Goal: Transaction & Acquisition: Obtain resource

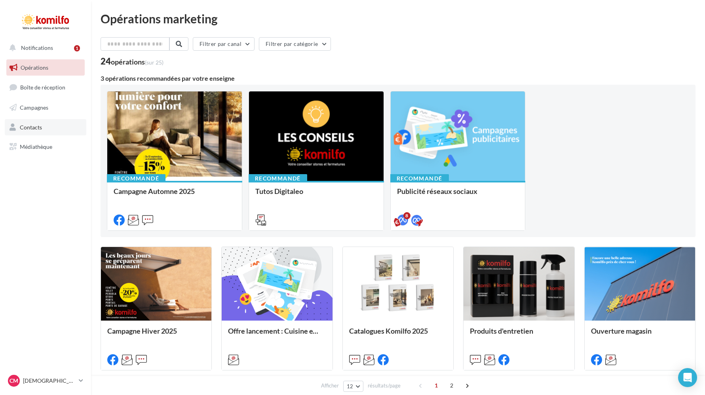
click at [49, 124] on link "Contacts" at bounding box center [46, 127] width 82 height 17
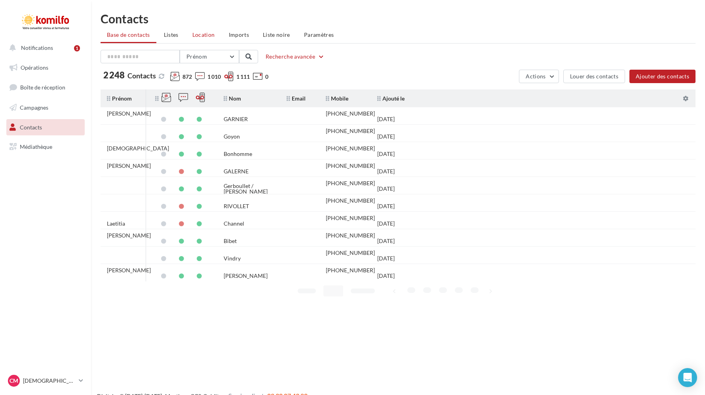
click at [201, 33] on span "Location" at bounding box center [203, 34] width 23 height 7
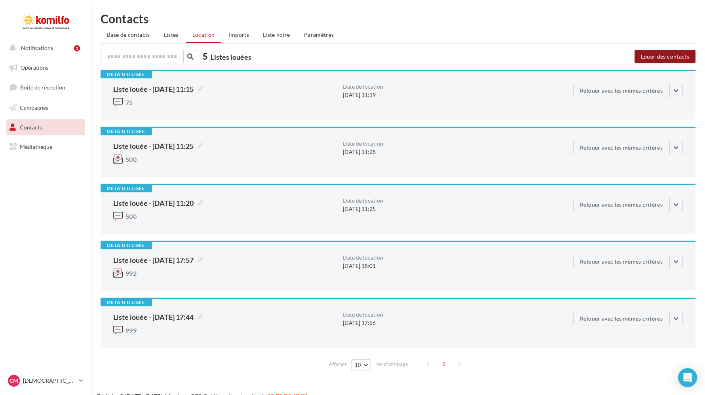
click at [667, 59] on button "Louer des contacts" at bounding box center [665, 56] width 61 height 13
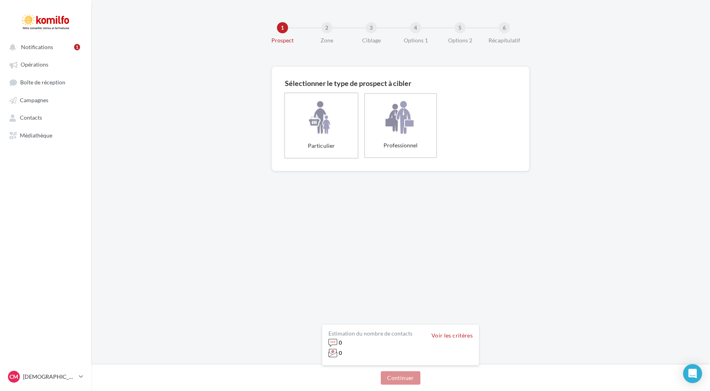
click at [328, 106] on label "Particulier" at bounding box center [321, 125] width 74 height 66
click at [402, 377] on button "Continuer" at bounding box center [400, 377] width 39 height 13
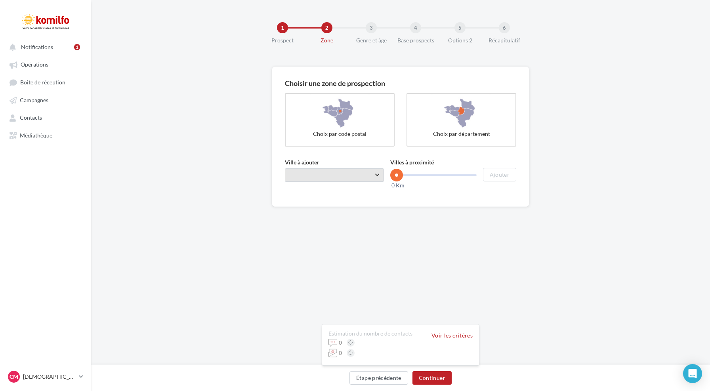
click at [309, 170] on span "Taper le début d'un code postal ou d'une ville ..." at bounding box center [334, 174] width 99 height 13
click at [351, 175] on input "**********" at bounding box center [334, 174] width 99 height 13
click at [331, 177] on input "**********" at bounding box center [334, 174] width 99 height 13
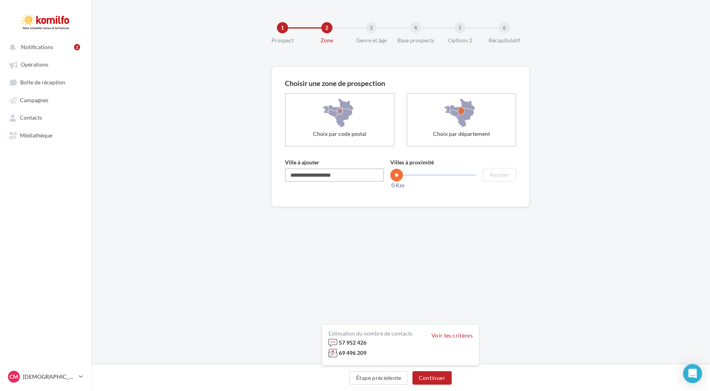
type input "*"
type input "**********"
click at [334, 195] on div "Saint-Bonnet-de-Mure (69720)" at bounding box center [334, 195] width 74 height 9
click at [425, 175] on rzslider "0 Km 100 Km 0 Km" at bounding box center [433, 175] width 86 height 2
drag, startPoint x: 425, startPoint y: 175, endPoint x: 419, endPoint y: 175, distance: 6.0
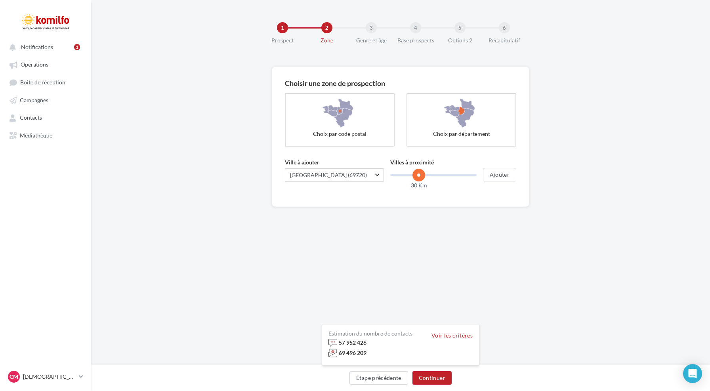
click at [419, 175] on span at bounding box center [418, 175] width 13 height 13
click at [433, 376] on button "Continuer" at bounding box center [431, 377] width 39 height 13
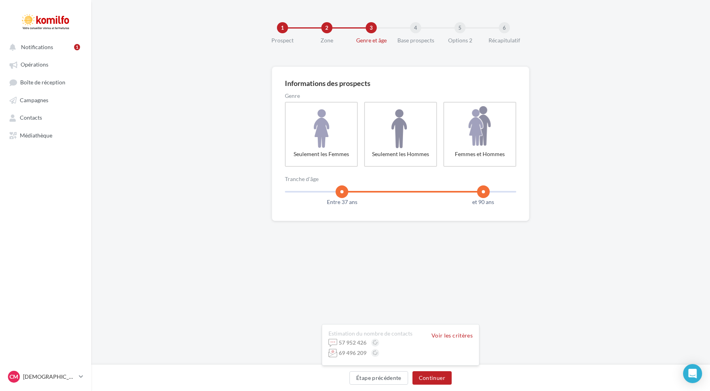
click at [342, 191] on rzslider "18 100 Entre 37 ans et 90 ans" at bounding box center [400, 192] width 231 height 2
drag, startPoint x: 342, startPoint y: 191, endPoint x: 349, endPoint y: 190, distance: 6.8
click at [349, 190] on span at bounding box center [349, 191] width 13 height 13
click at [414, 191] on rzslider "18 100 Entre 64 ans et 90 ans" at bounding box center [400, 192] width 231 height 2
drag, startPoint x: 414, startPoint y: 191, endPoint x: 349, endPoint y: 189, distance: 64.2
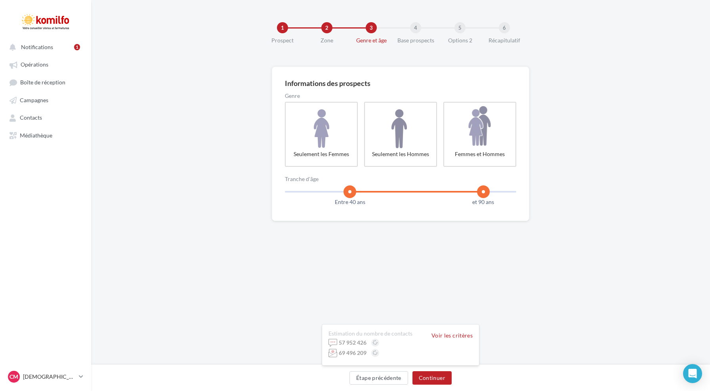
click at [349, 189] on span at bounding box center [349, 191] width 13 height 13
drag, startPoint x: 478, startPoint y: 191, endPoint x: 429, endPoint y: 189, distance: 49.5
click at [429, 189] on span at bounding box center [429, 191] width 13 height 13
click at [437, 380] on button "Continuer" at bounding box center [431, 377] width 39 height 13
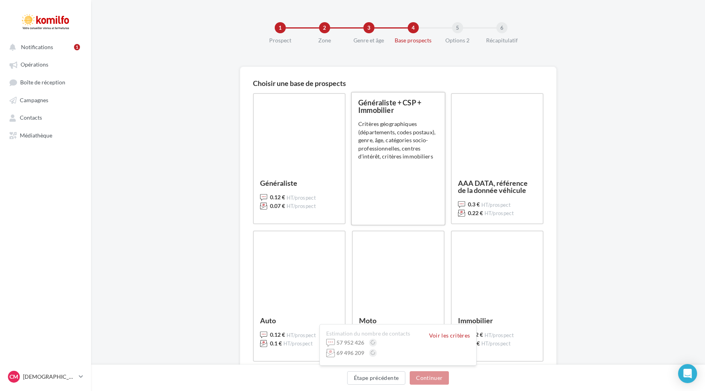
click at [410, 148] on div "Critères géographiques (départements, codes postaux), genre, âge, catégories so…" at bounding box center [398, 140] width 80 height 40
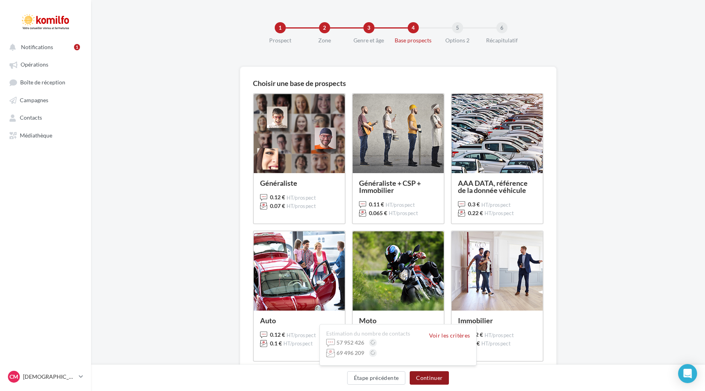
click at [430, 376] on button "Continuer" at bounding box center [429, 377] width 39 height 13
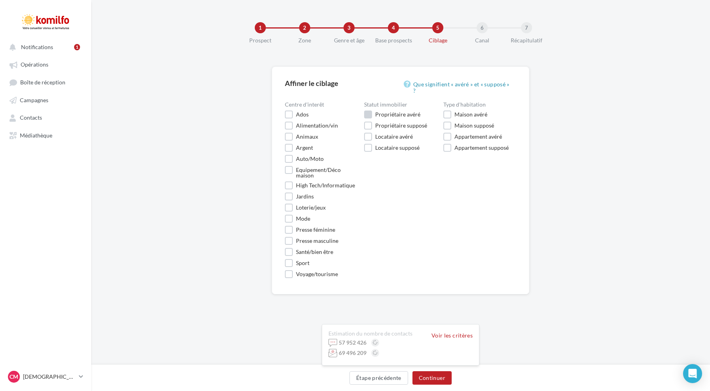
click at [366, 111] on label "Propriétaire avéré" at bounding box center [392, 115] width 56 height 8
click at [449, 111] on label "Maison avéré" at bounding box center [465, 115] width 44 height 8
click at [432, 381] on button "Continuer" at bounding box center [431, 377] width 39 height 13
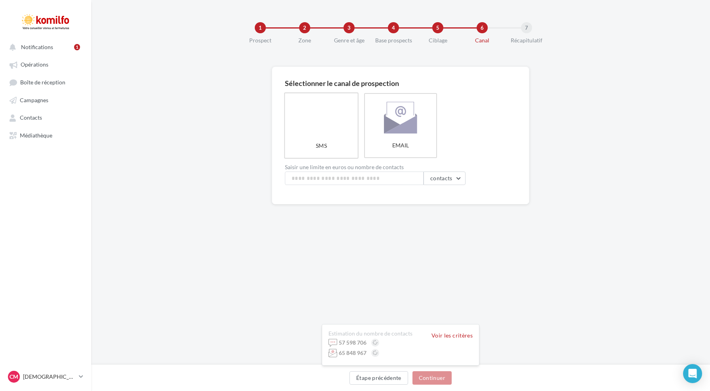
click at [337, 124] on label "SMS" at bounding box center [321, 125] width 74 height 66
click at [318, 174] on input at bounding box center [354, 178] width 139 height 13
type input "***"
click at [353, 255] on div "Sélectionner le canal de prospection SMS EMAIL Saisir une limite en euros ou no…" at bounding box center [400, 161] width 619 height 189
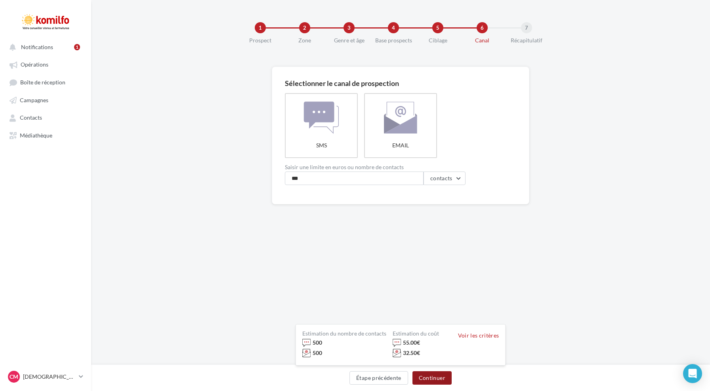
click at [436, 379] on button "Continuer" at bounding box center [431, 377] width 39 height 13
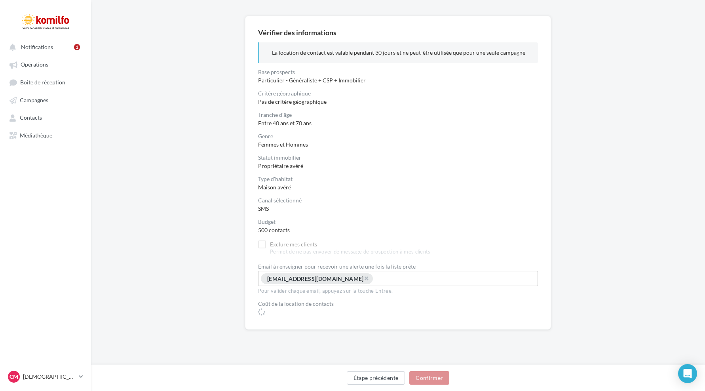
scroll to position [61, 0]
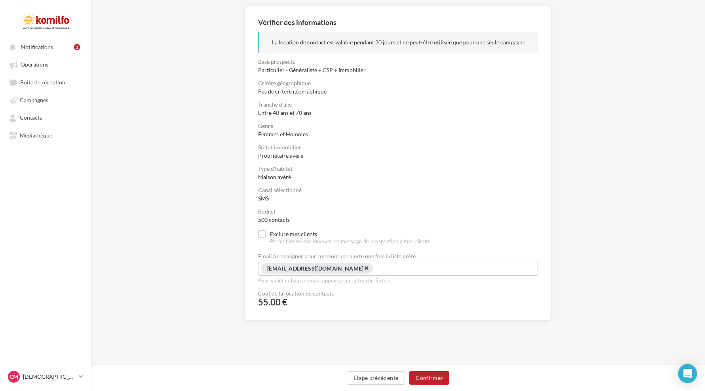
click at [364, 269] on span "×" at bounding box center [366, 268] width 5 height 8
click at [307, 270] on input "Select box" at bounding box center [398, 267] width 276 height 9
click at [261, 235] on label "Exclure mes clients Permet de ne pas envoyer de message de prospection à mes cl…" at bounding box center [344, 237] width 173 height 15
click at [441, 380] on button "Confirmer" at bounding box center [430, 377] width 40 height 13
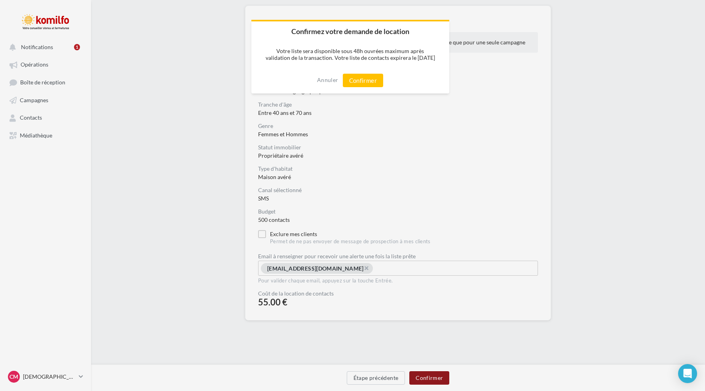
scroll to position [58, 0]
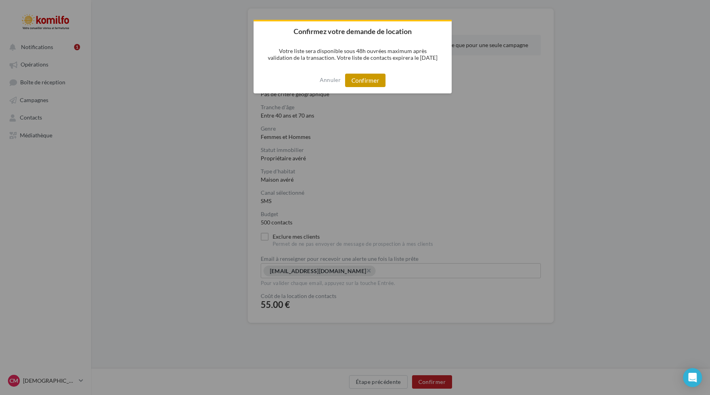
click at [363, 80] on button "Confirmer" at bounding box center [365, 80] width 40 height 13
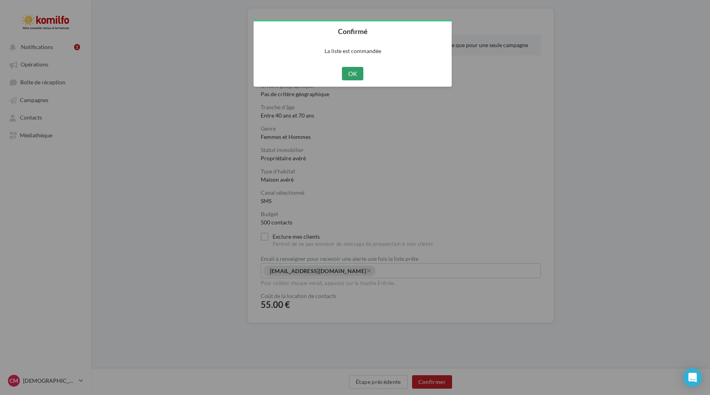
click at [342, 71] on button "OK" at bounding box center [353, 73] width 22 height 13
